Goal: Answer question/provide support: Share knowledge or assist other users

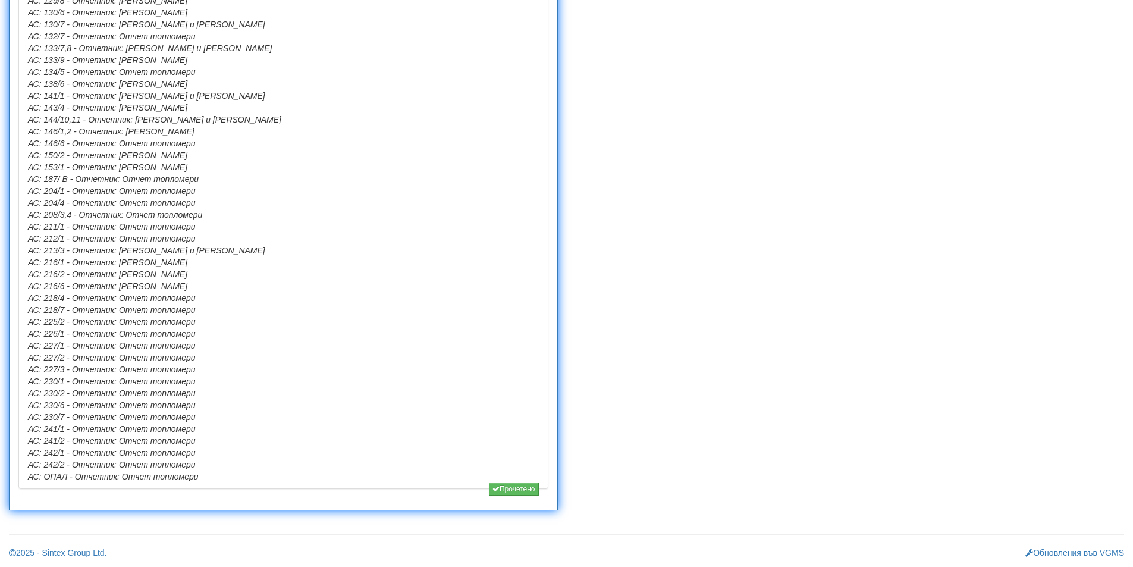
scroll to position [1164, 0]
click at [493, 490] on icon "button" at bounding box center [496, 488] width 7 height 7
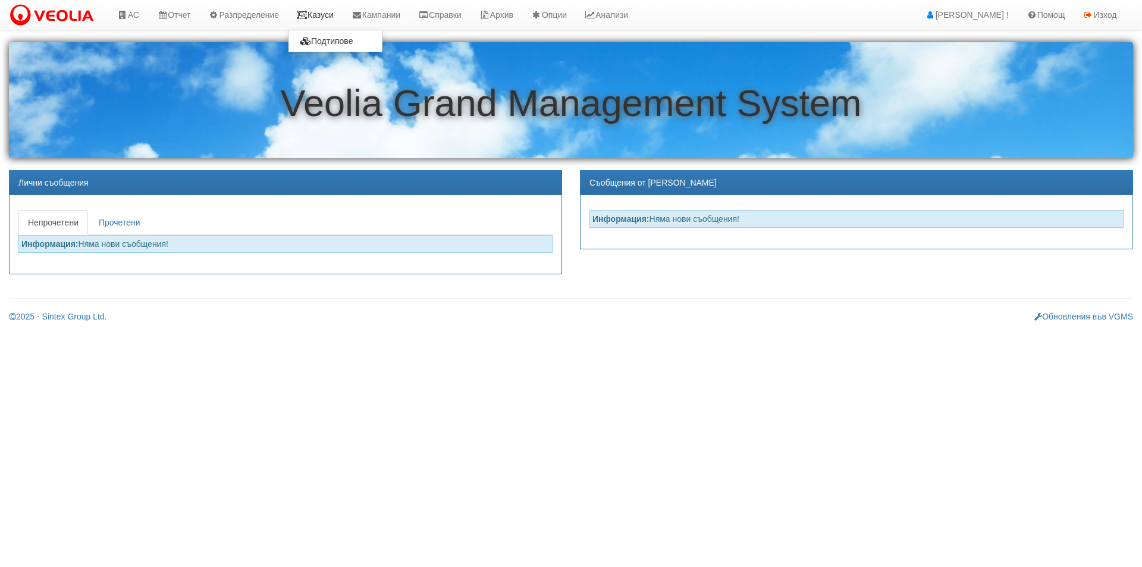
click at [306, 12] on icon at bounding box center [302, 15] width 11 height 8
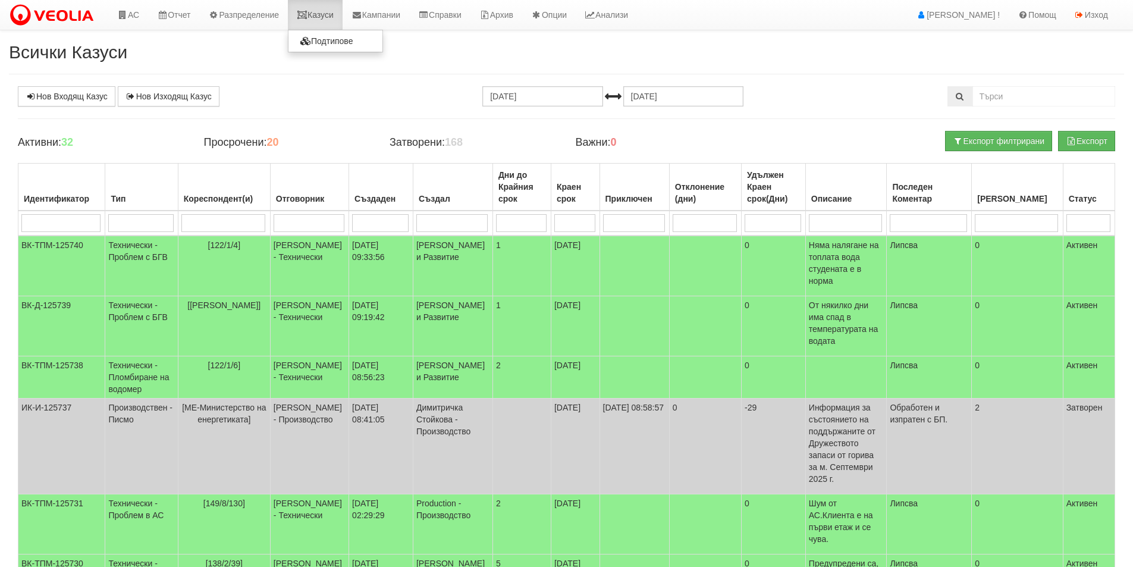
click at [315, 24] on link "Казуси" at bounding box center [315, 15] width 55 height 30
click at [500, 332] on td "1" at bounding box center [522, 326] width 58 height 60
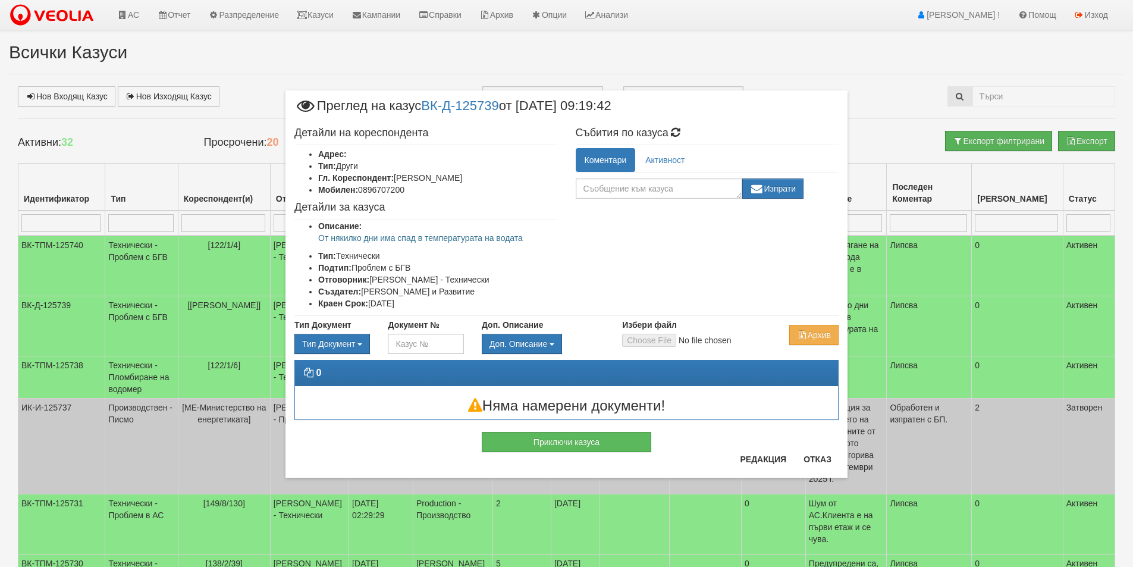
click at [156, 13] on div "× Преглед на казус ВК-Д-125739 от 01/10/2025 09:19:42 Детайли на кореспондента …" at bounding box center [566, 283] width 1133 height 567
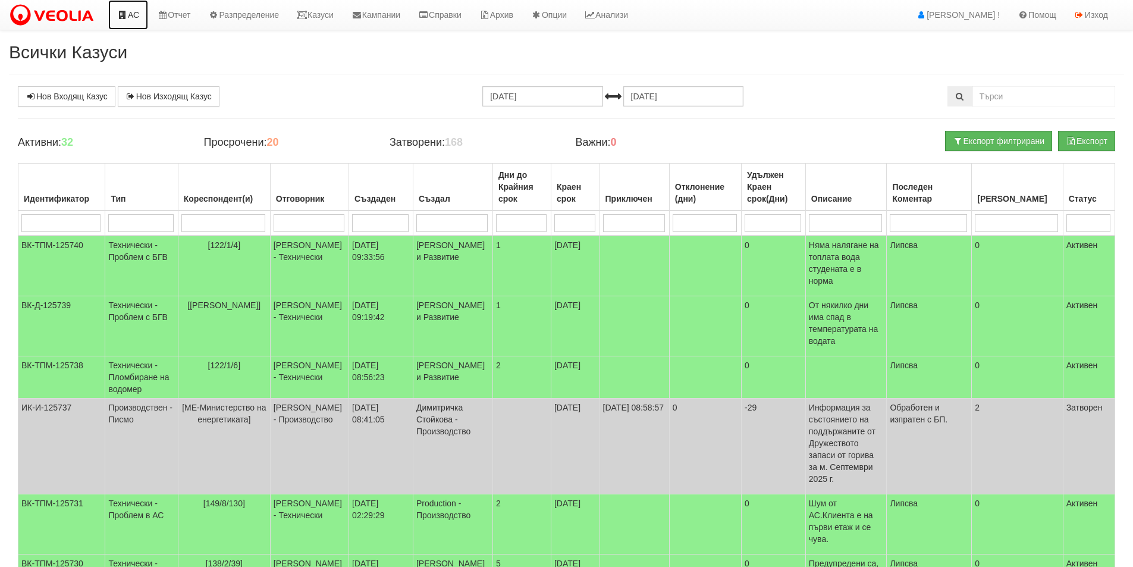
click at [139, 10] on link "АС" at bounding box center [128, 15] width 40 height 30
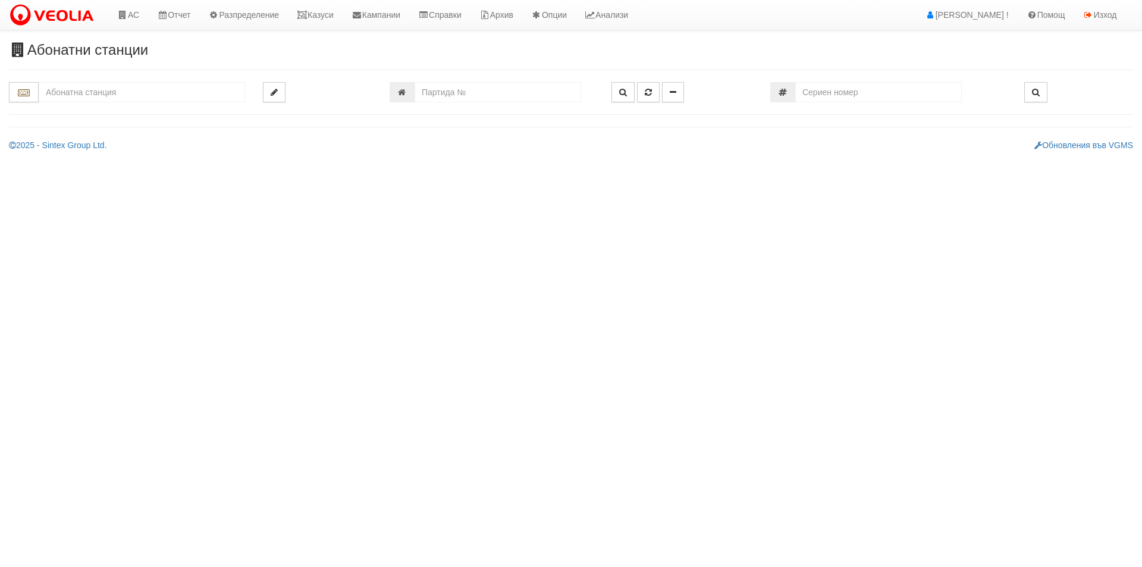
click at [152, 98] on input "text" at bounding box center [142, 92] width 206 height 20
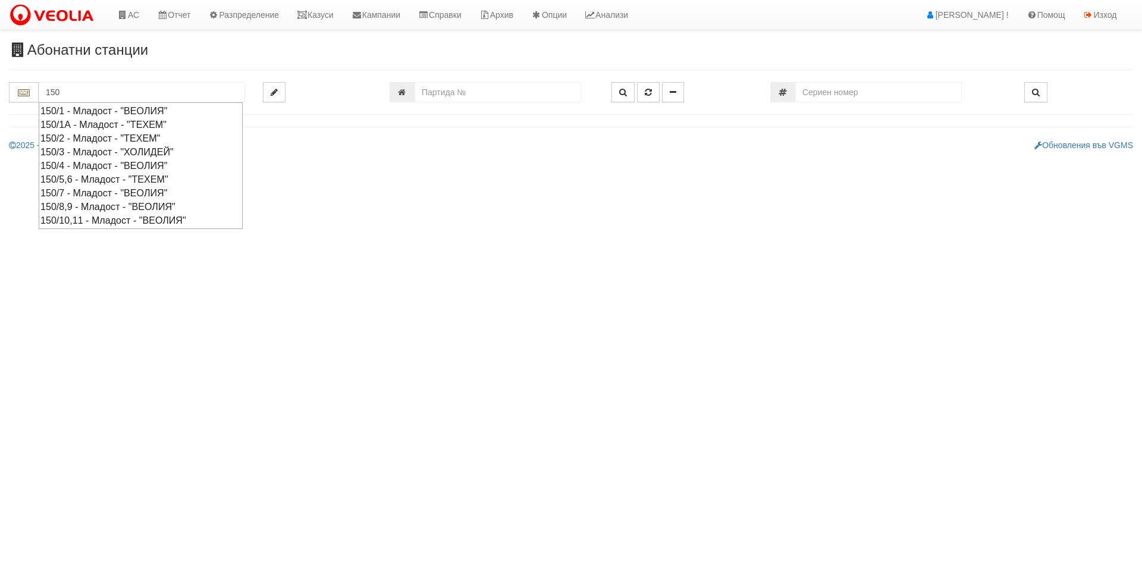
click at [128, 161] on div "150/4 - Младост - "ВЕОЛИЯ"" at bounding box center [140, 166] width 200 height 14
type input "150/4 - Младост - "ВЕОЛИЯ""
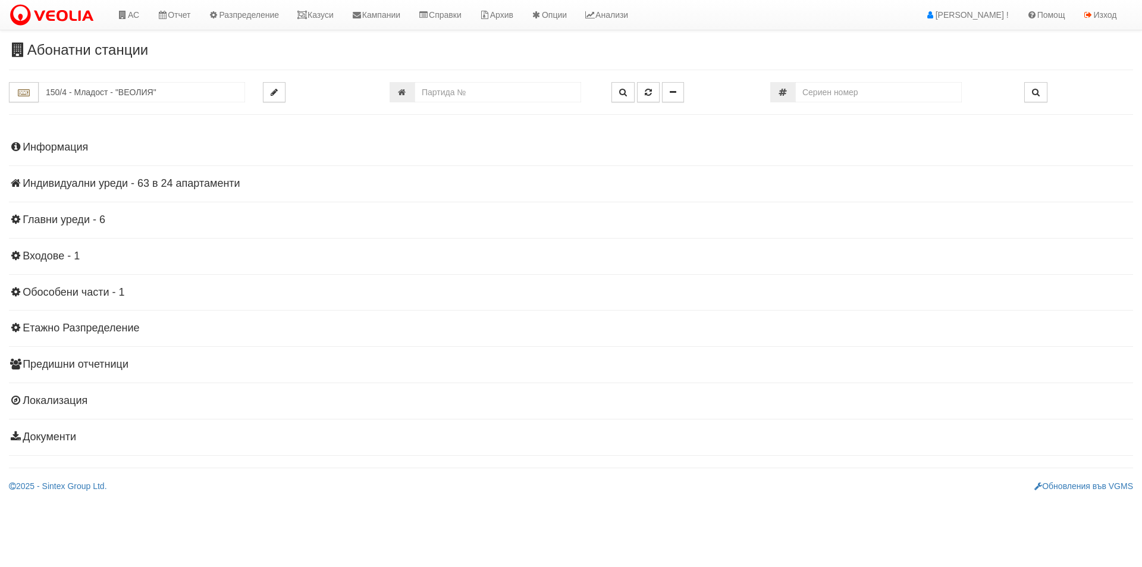
click at [127, 179] on h4 "Индивидуални уреди - 63 в 24 апартаменти" at bounding box center [571, 184] width 1124 height 12
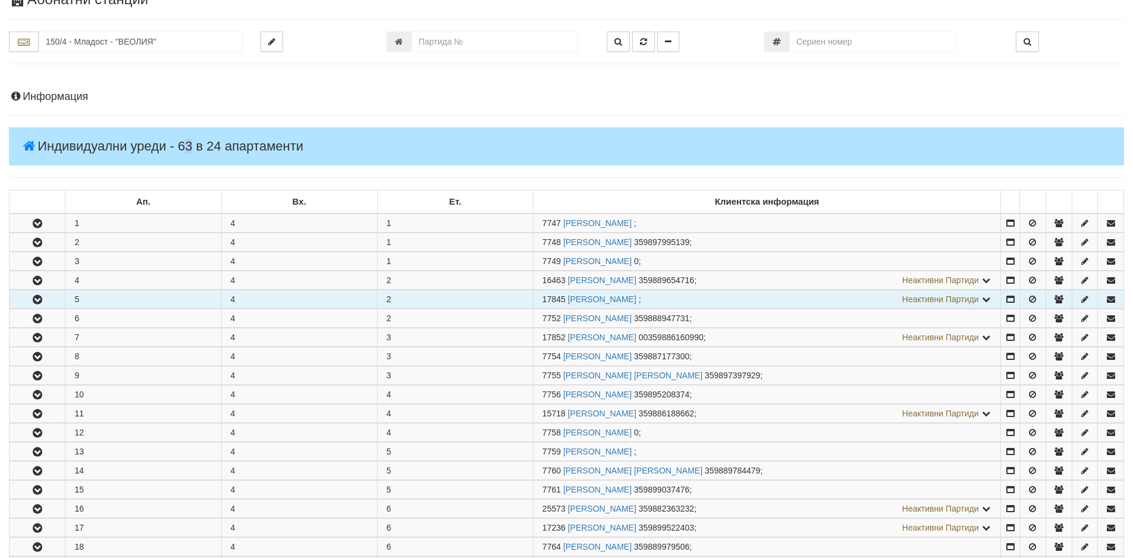
scroll to position [119, 0]
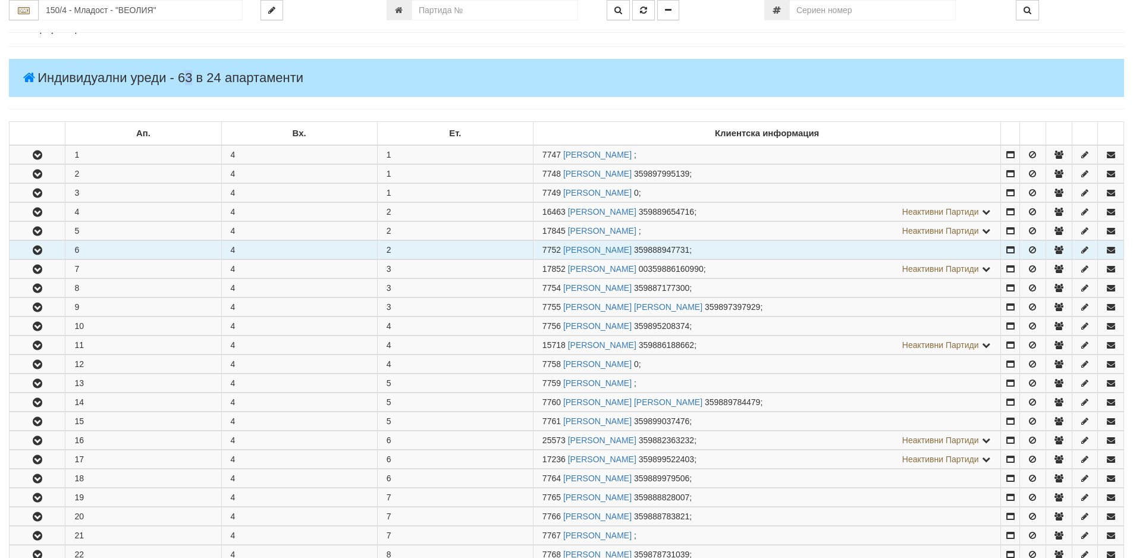
click at [46, 252] on button "button" at bounding box center [37, 250] width 55 height 18
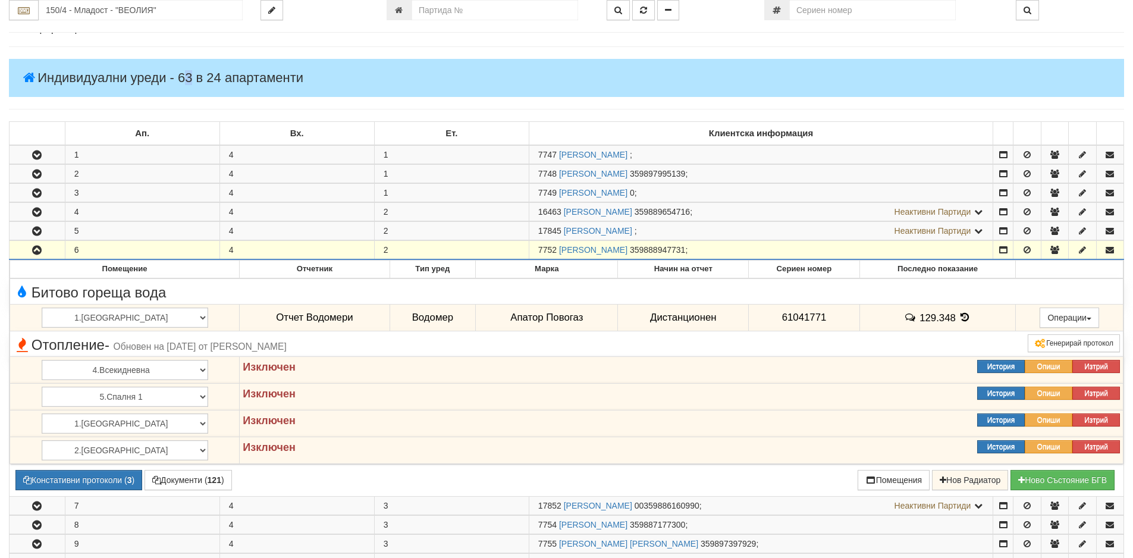
drag, startPoint x: 557, startPoint y: 249, endPoint x: 535, endPoint y: 252, distance: 22.2
click at [535, 252] on td "7752 АТАНАС ИВАНОВ ПЕРЧЕМЛИЕВ 359888947731 ;" at bounding box center [761, 250] width 464 height 19
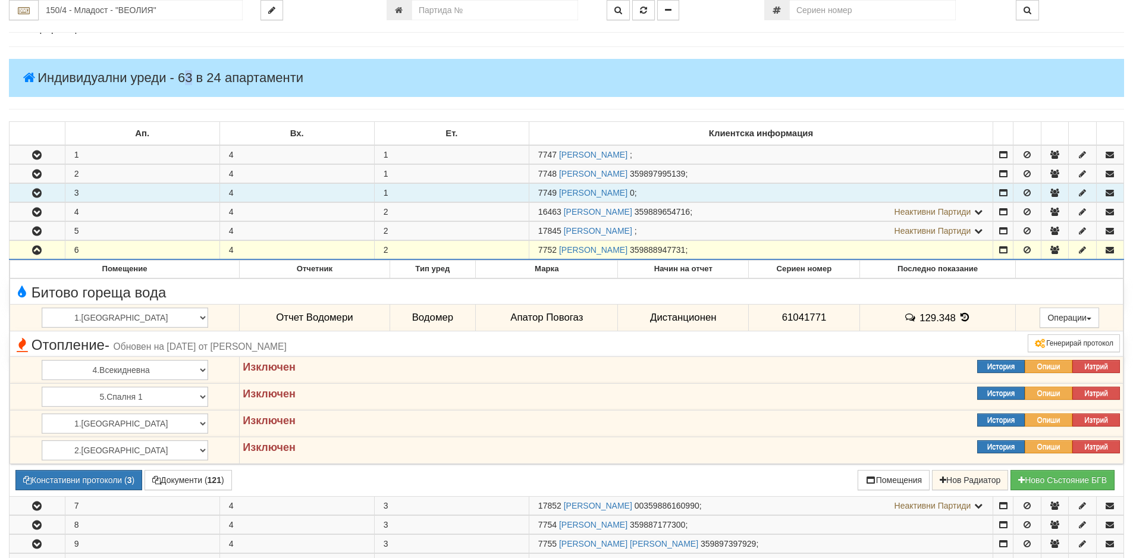
copy span "7752"
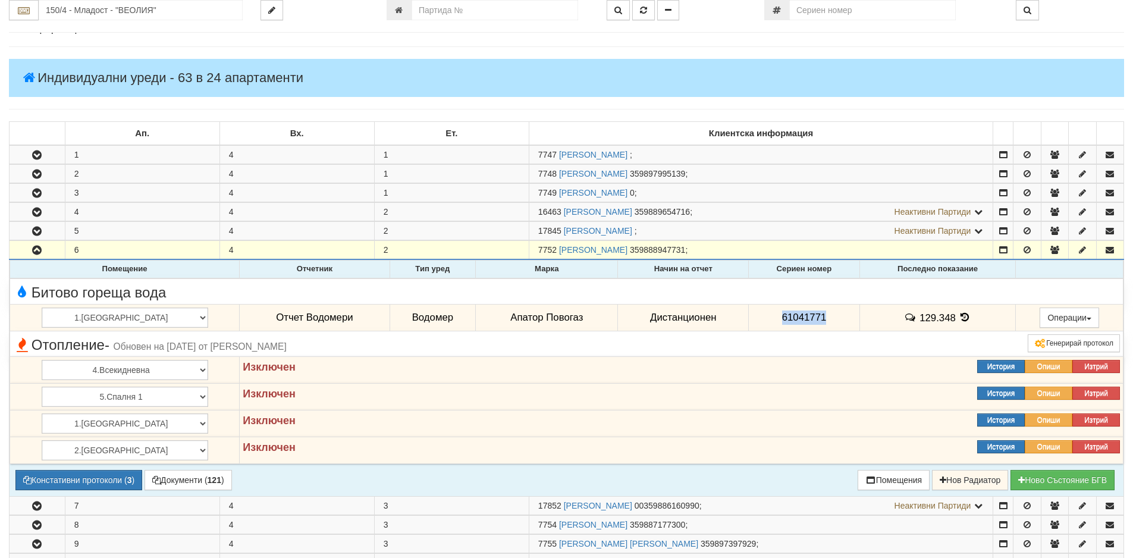
drag, startPoint x: 811, startPoint y: 319, endPoint x: 753, endPoint y: 318, distance: 57.7
click at [753, 318] on td "61041771" at bounding box center [804, 317] width 111 height 27
copy span "61041771"
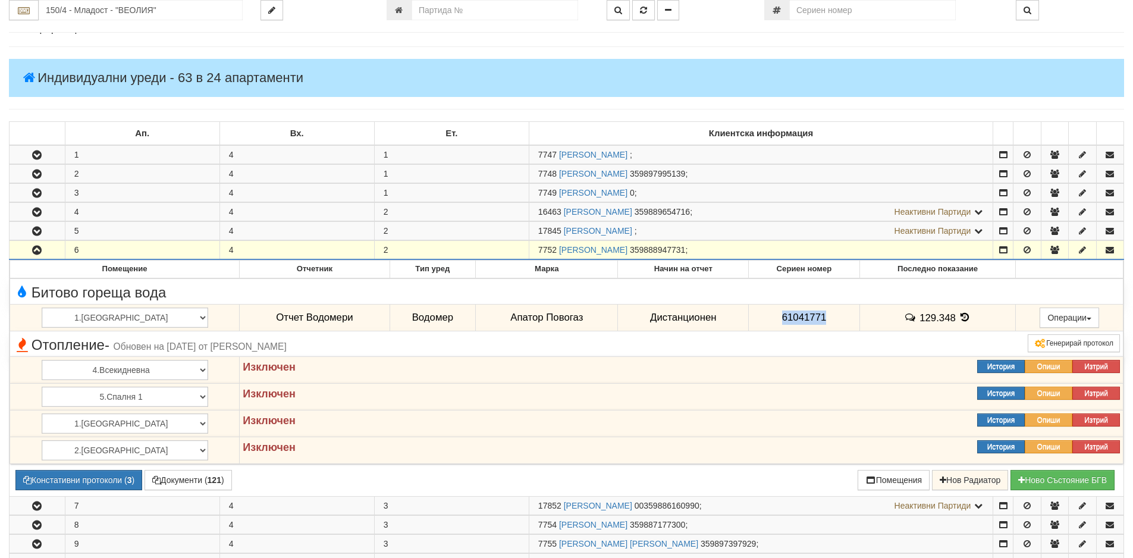
scroll to position [0, 0]
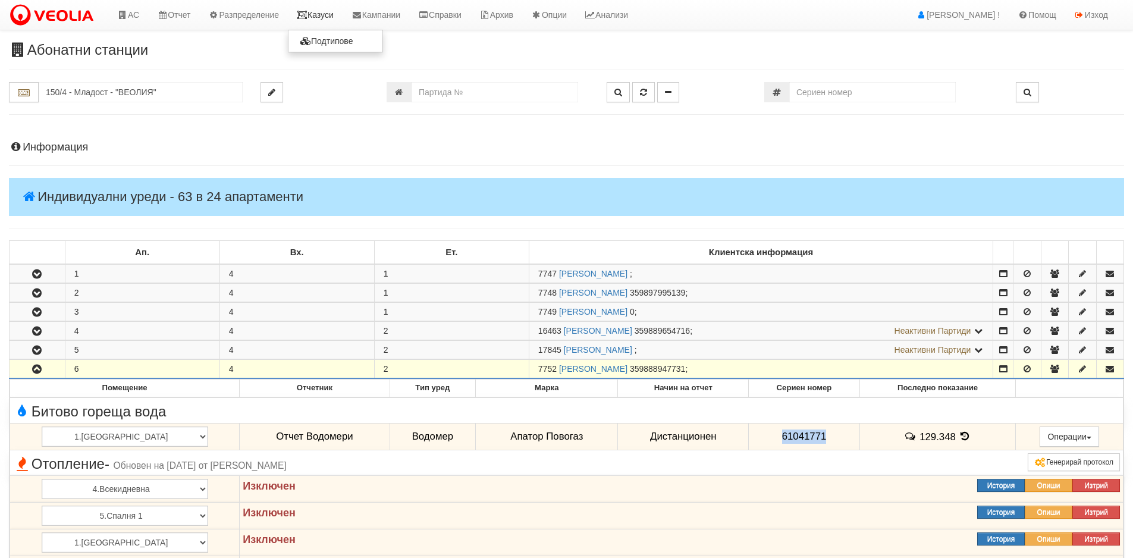
click at [326, 8] on link "Казуси" at bounding box center [315, 15] width 55 height 30
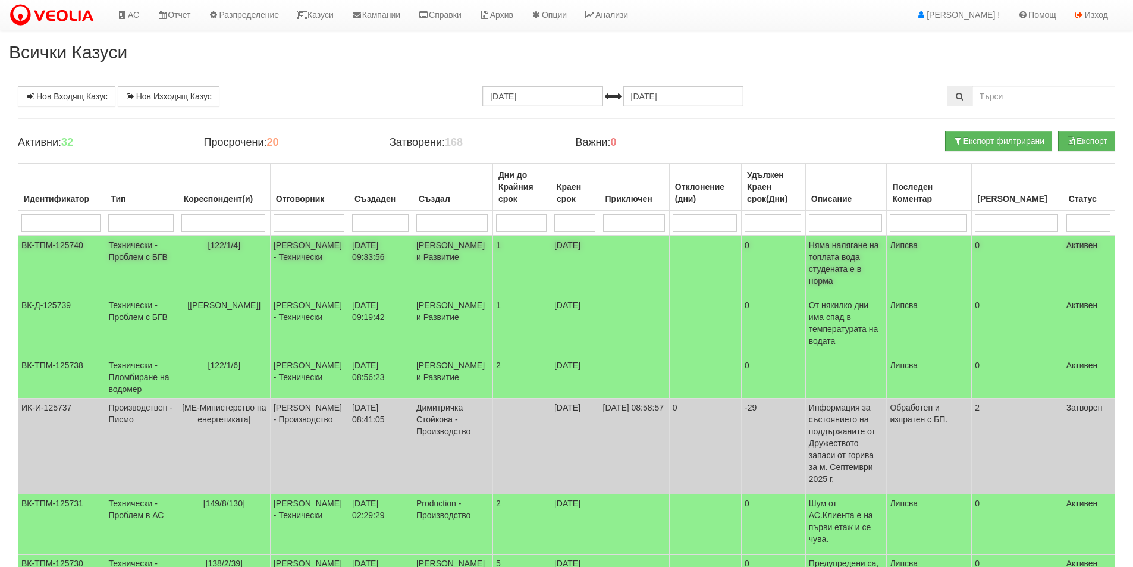
click at [444, 258] on td "[PERSON_NAME] и Развитие" at bounding box center [453, 266] width 80 height 61
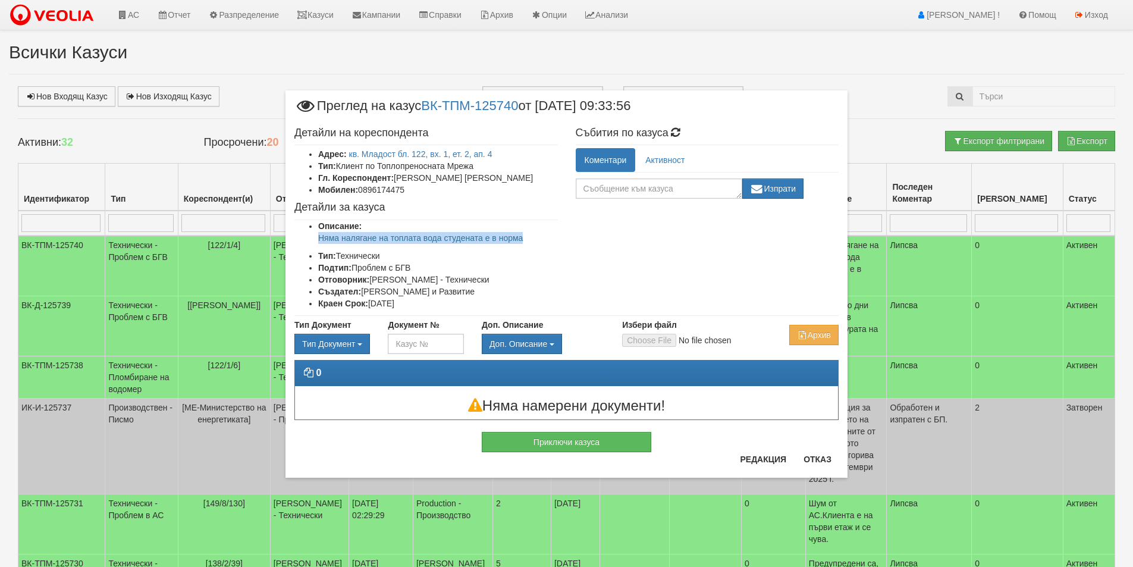
drag, startPoint x: 548, startPoint y: 236, endPoint x: 311, endPoint y: 242, distance: 236.8
click at [311, 242] on ul "Описание: Няма налягане на топлата вода студената е в норма Тип: Технически Под…" at bounding box center [426, 264] width 264 height 89
copy p "Няма налягане на топлата вода студената е в норма"
click at [817, 456] on button "Отказ" at bounding box center [817, 459] width 42 height 19
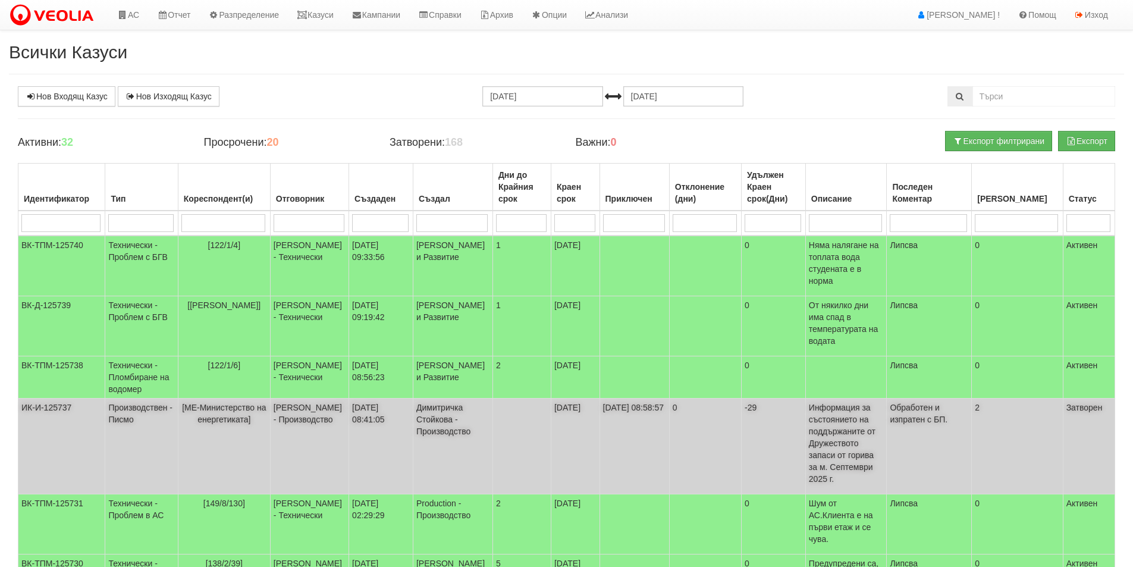
scroll to position [178, 0]
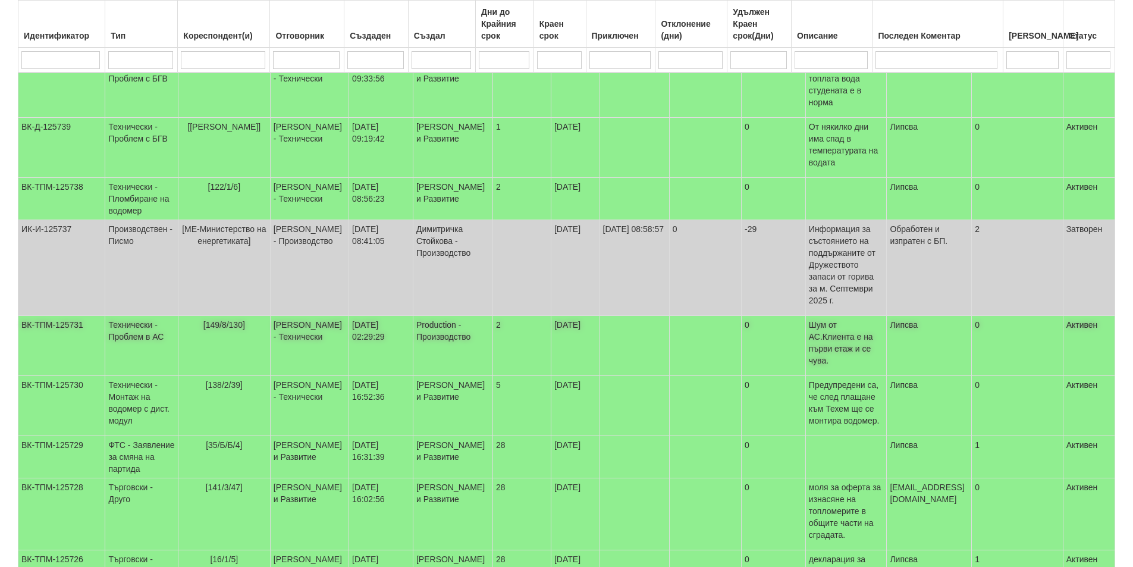
click at [356, 351] on td "[DATE] 02:29:29" at bounding box center [381, 346] width 64 height 60
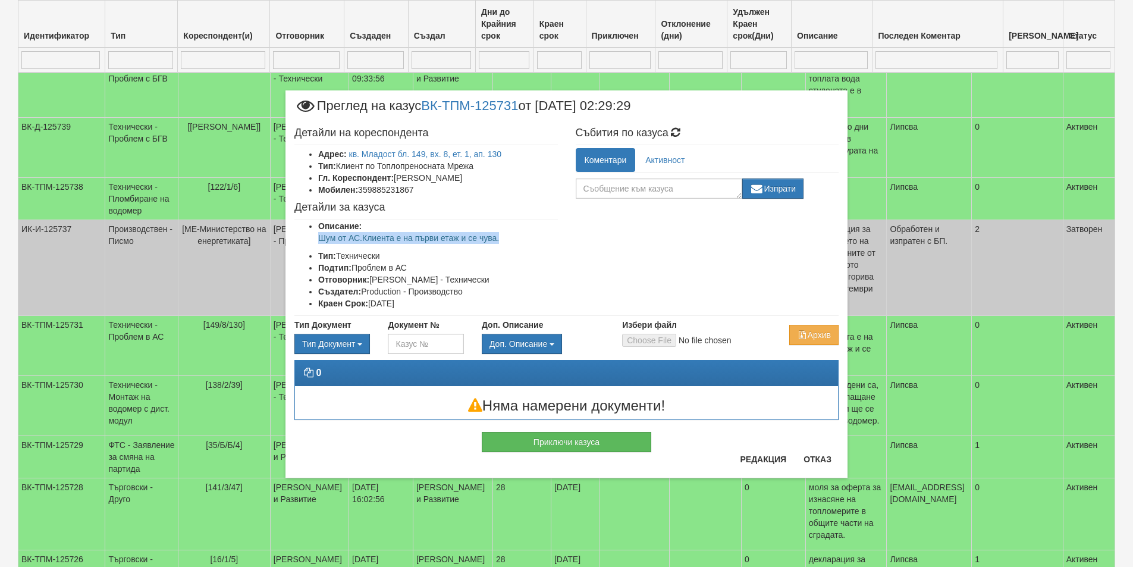
drag, startPoint x: 476, startPoint y: 240, endPoint x: 287, endPoint y: 240, distance: 189.2
click at [287, 240] on div "Детайли на кореспондента Адрес: кв. Младост бл. 149, вх. 8, ет. 1, ап. 130 Тип:…" at bounding box center [426, 218] width 281 height 195
copy p "Шум от АС.Клиента е на първи етаж и се чува."
click at [816, 456] on button "Отказ" at bounding box center [817, 459] width 42 height 19
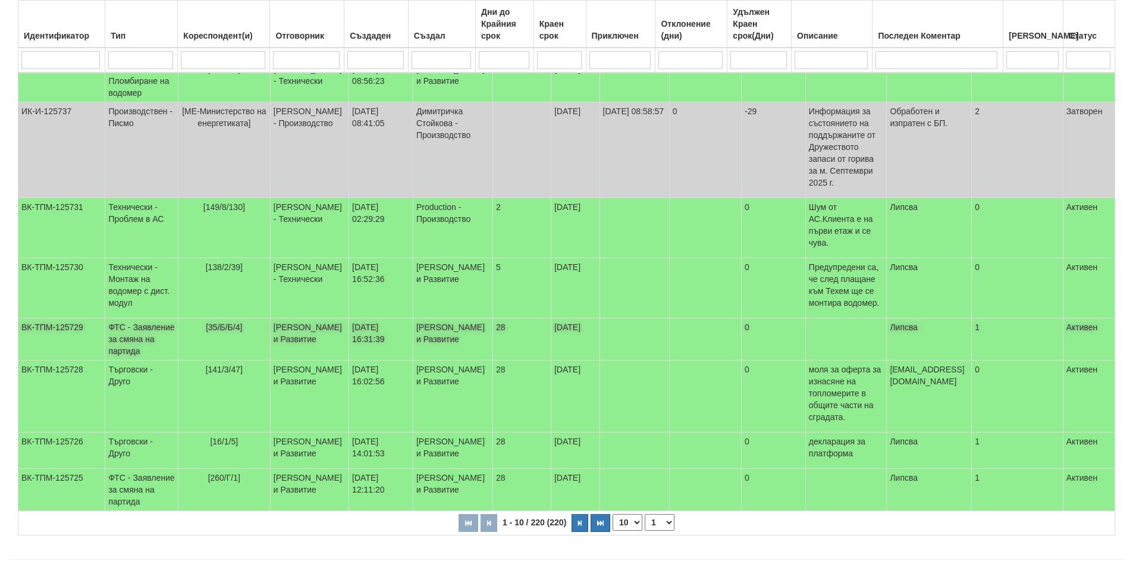
scroll to position [297, 0]
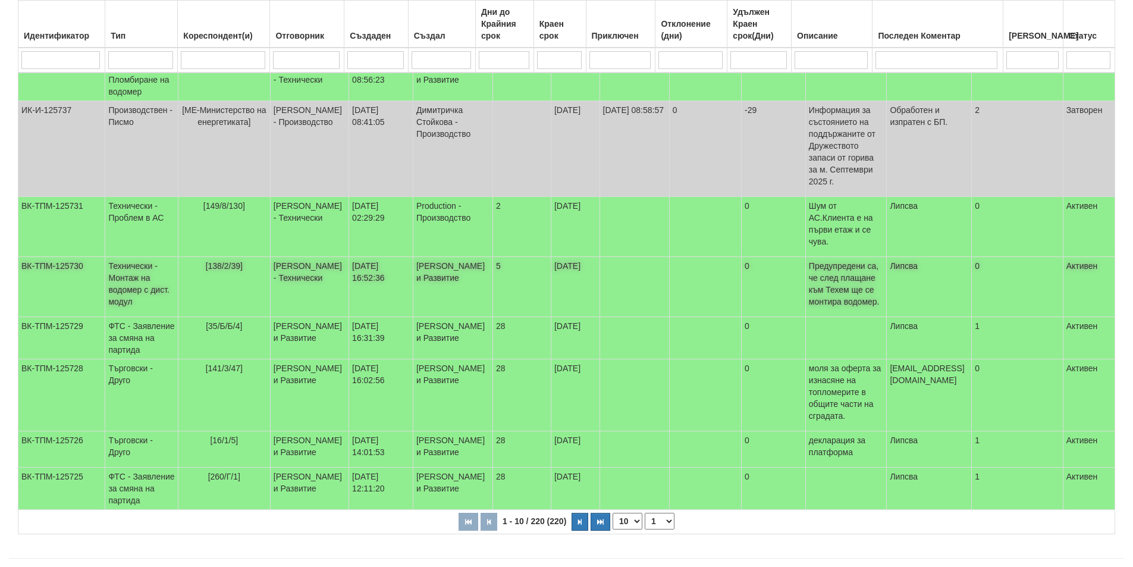
click at [349, 299] on td "[DATE] 16:52:36" at bounding box center [381, 287] width 64 height 60
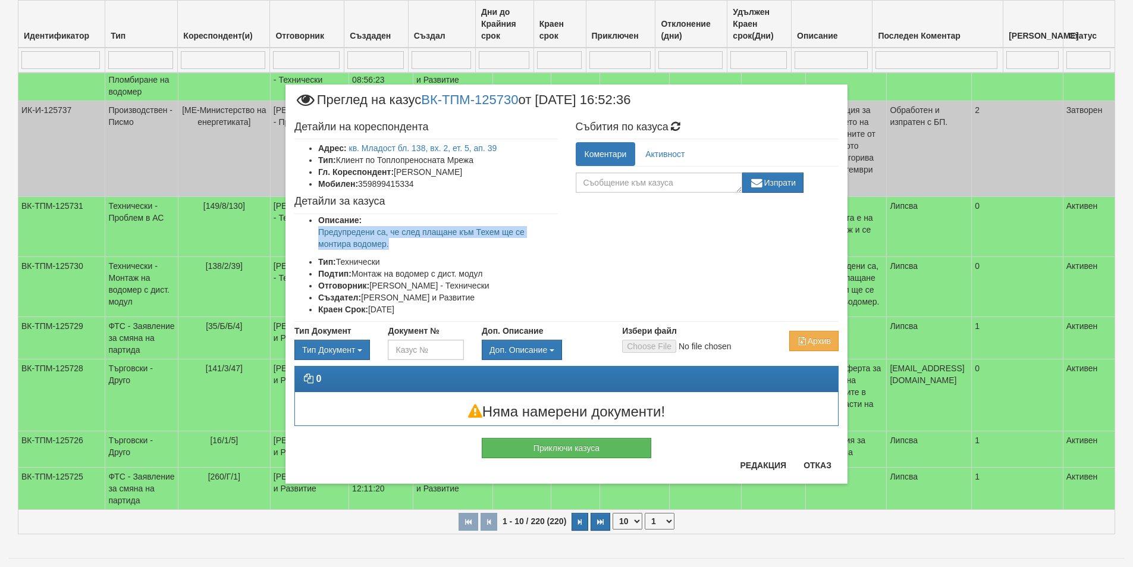
drag, startPoint x: 403, startPoint y: 246, endPoint x: 297, endPoint y: 232, distance: 106.8
click at [297, 232] on ul "Описание: Предупредени са, че след плащане към Техем ще се монтира водомер. Тип…" at bounding box center [426, 264] width 264 height 101
copy p "Предупредени са, че след плащане към Техем ще се монтира водомер."
click at [827, 464] on button "Отказ" at bounding box center [817, 465] width 42 height 19
